Goal: Task Accomplishment & Management: Use online tool/utility

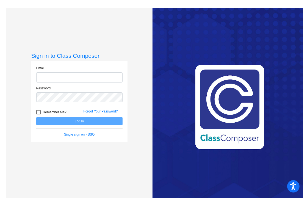
click at [52, 77] on input "email" at bounding box center [79, 77] width 86 height 10
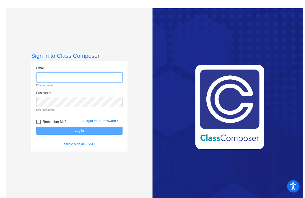
type input "[EMAIL_ADDRESS][PERSON_NAME][DOMAIN_NAME]"
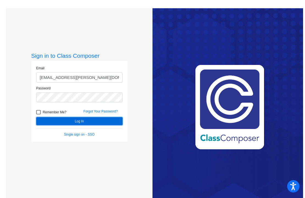
click at [77, 120] on button "Log In" at bounding box center [79, 121] width 86 height 8
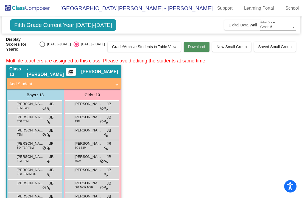
click at [190, 45] on span "Download" at bounding box center [196, 47] width 17 height 4
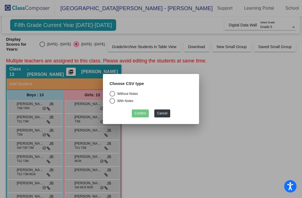
click at [111, 101] on div "Select an option" at bounding box center [112, 100] width 5 height 5
click at [112, 104] on input "With Notes" at bounding box center [112, 104] width 0 height 0
radio input "true"
click at [140, 113] on button "Confirm" at bounding box center [140, 113] width 17 height 8
